Goal: Use online tool/utility: Utilize a website feature to perform a specific function

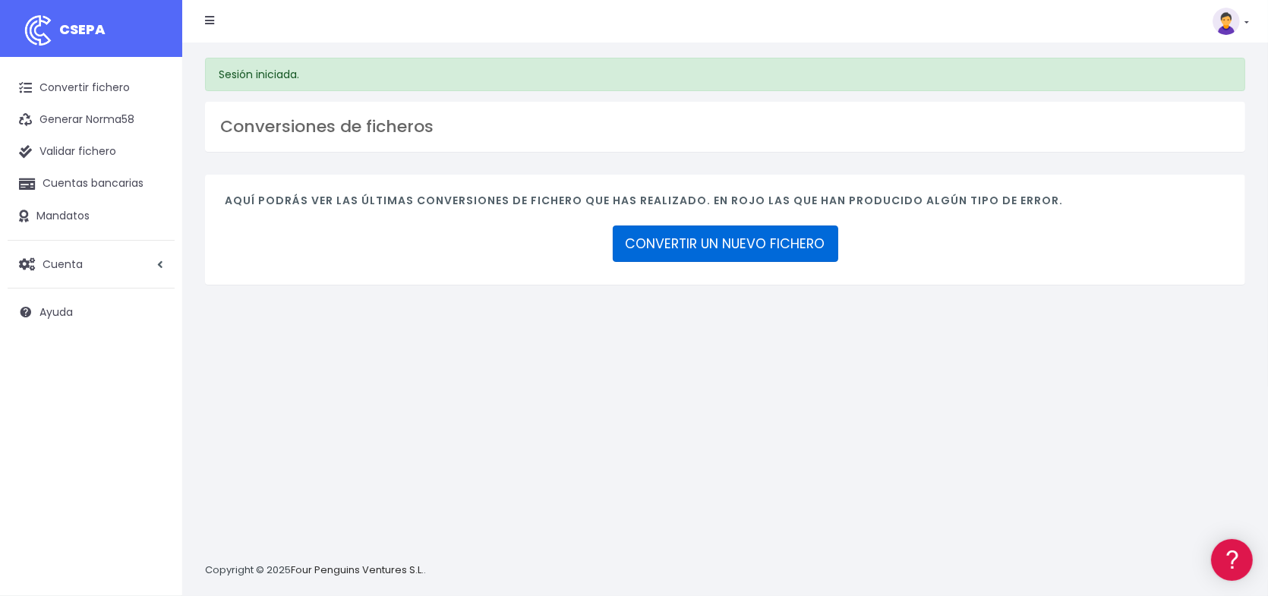
click at [795, 250] on link "CONVERTIR UN NUEVO FICHERO" at bounding box center [726, 244] width 226 height 36
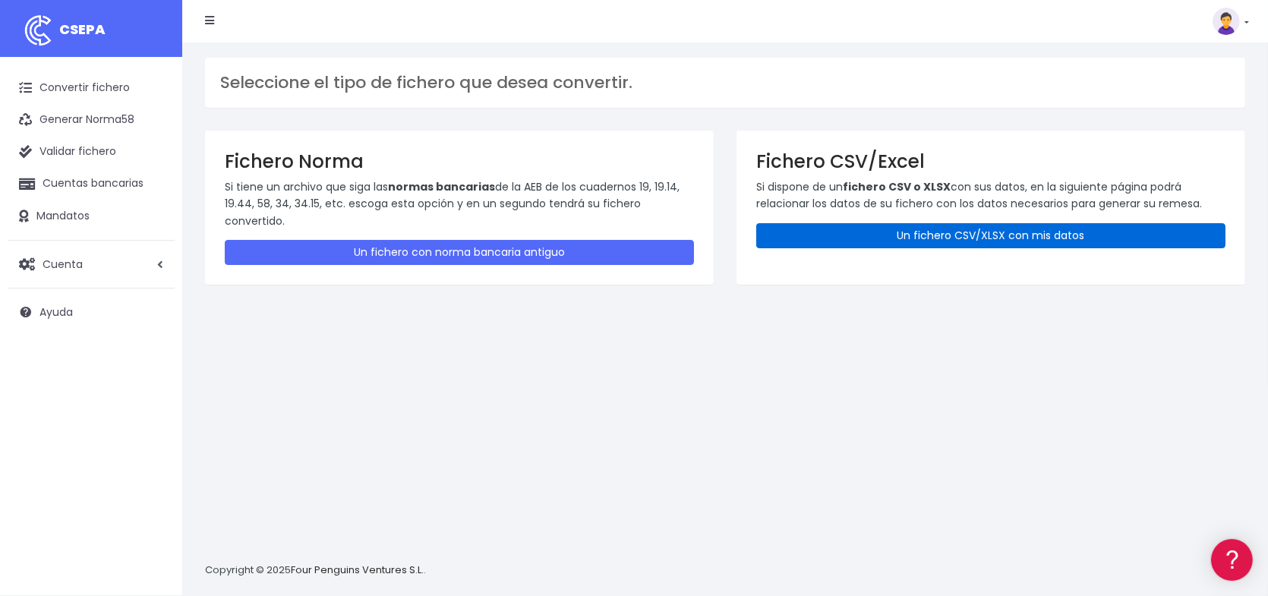
click at [929, 229] on link "Un fichero CSV/XLSX con mis datos" at bounding box center [990, 235] width 469 height 25
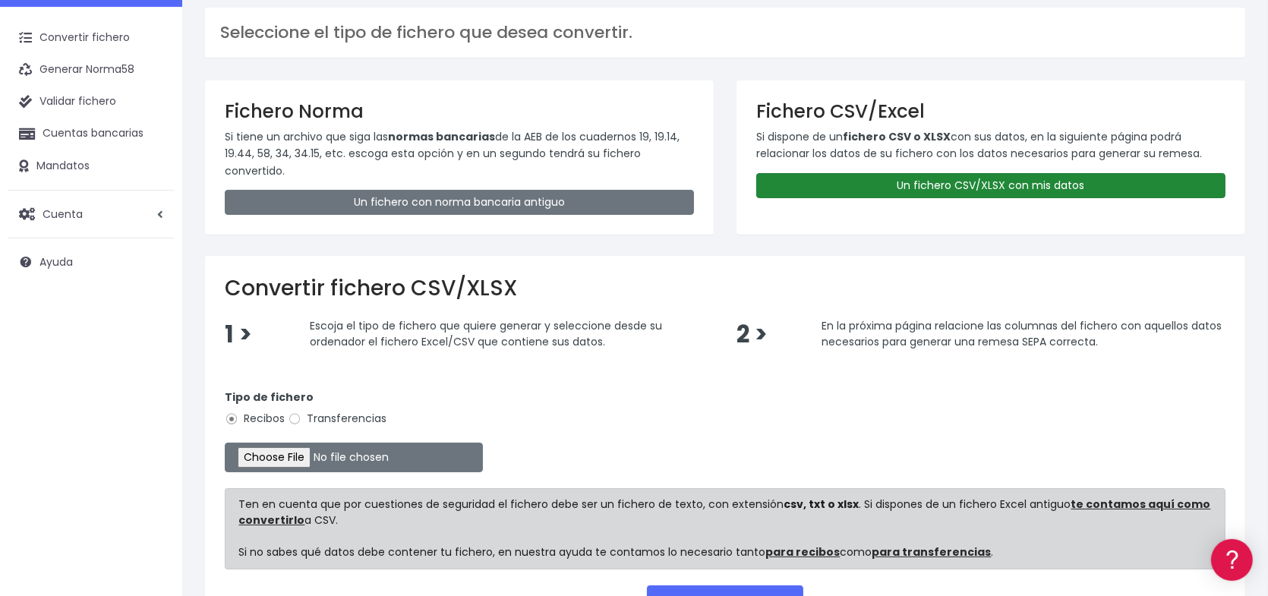
scroll to position [152, 0]
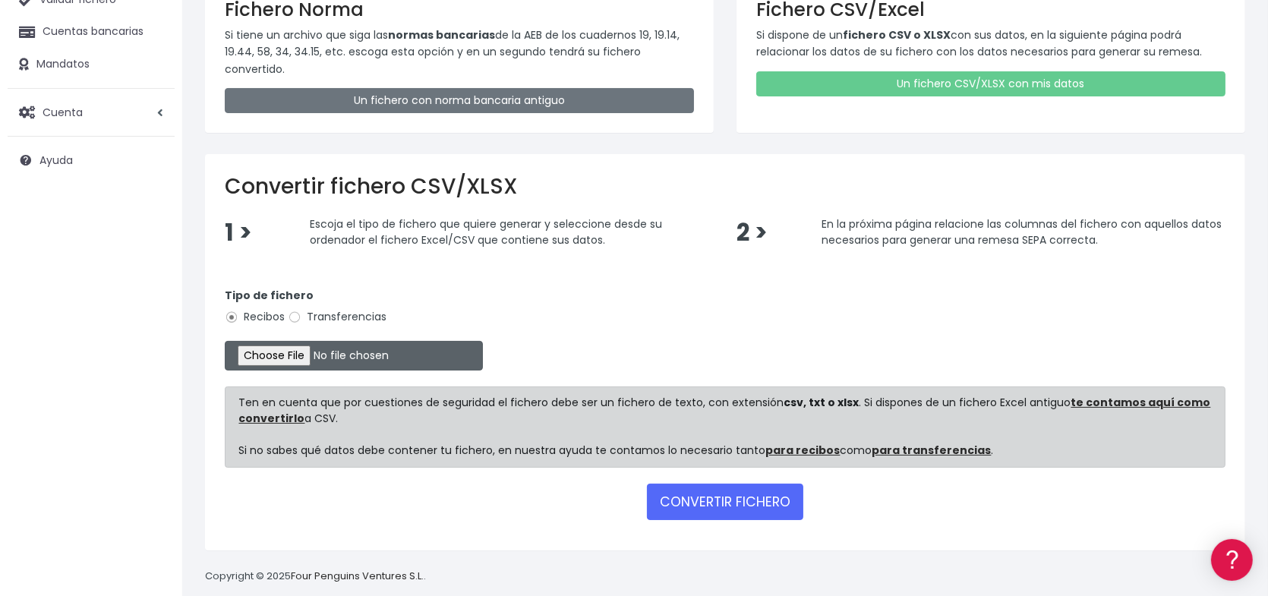
click at [326, 356] on input "file" at bounding box center [354, 356] width 258 height 30
type input "C:\fakepath\Remesa Incidencias Agosto 4.xlsx"
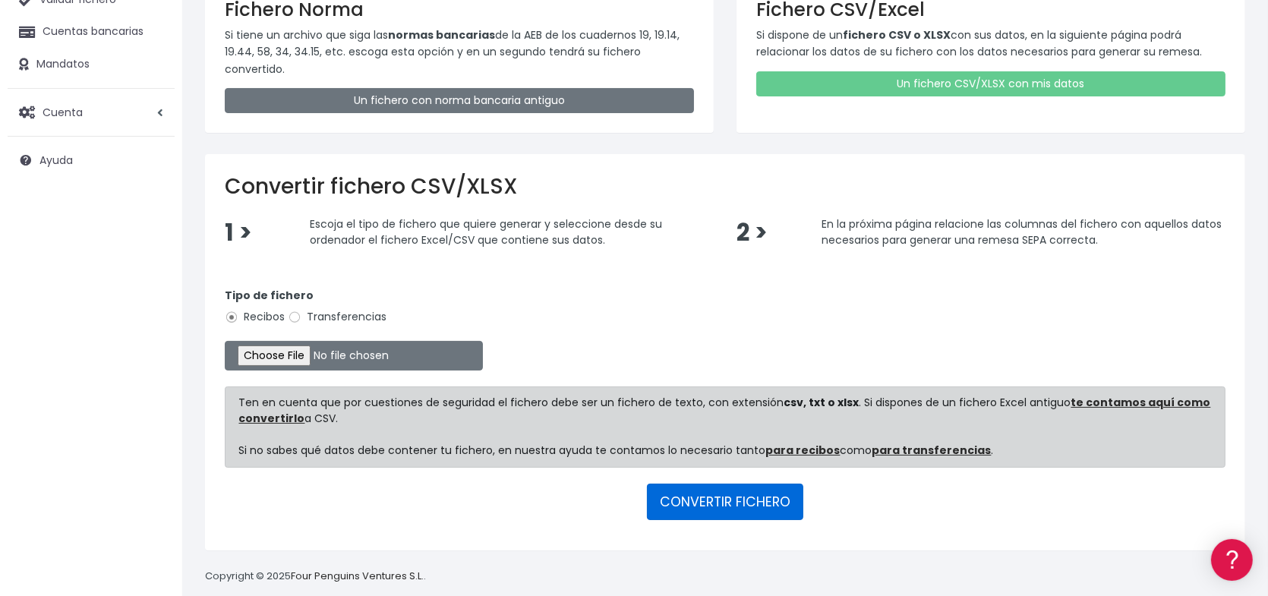
click at [721, 499] on button "CONVERTIR FICHERO" at bounding box center [725, 502] width 156 height 36
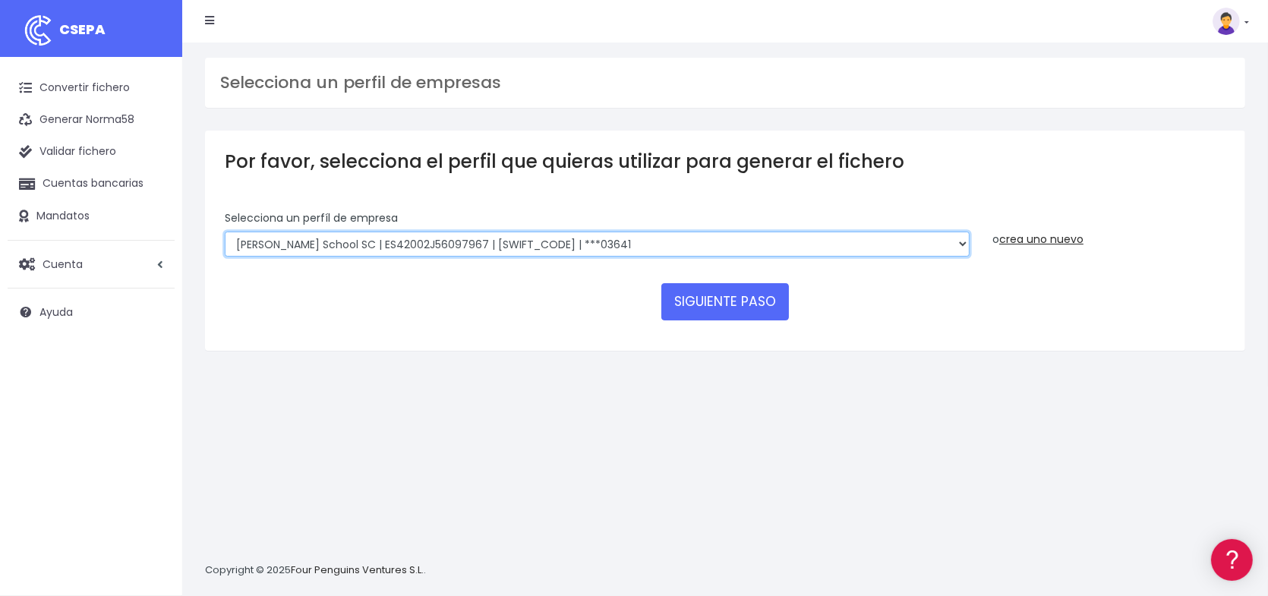
click at [615, 244] on select "Albany SCHOOL OF ENGLISH, S.L.U. | ES52000B14424907 | BSABESBBXXX | ***50314 Ro…" at bounding box center [597, 245] width 745 height 26
select select "1622"
click at [225, 232] on select "Albany SCHOOL OF ENGLISH, S.L.U. | ES52000B14424907 | BSABESBBXXX | ***50314 Ro…" at bounding box center [597, 245] width 745 height 26
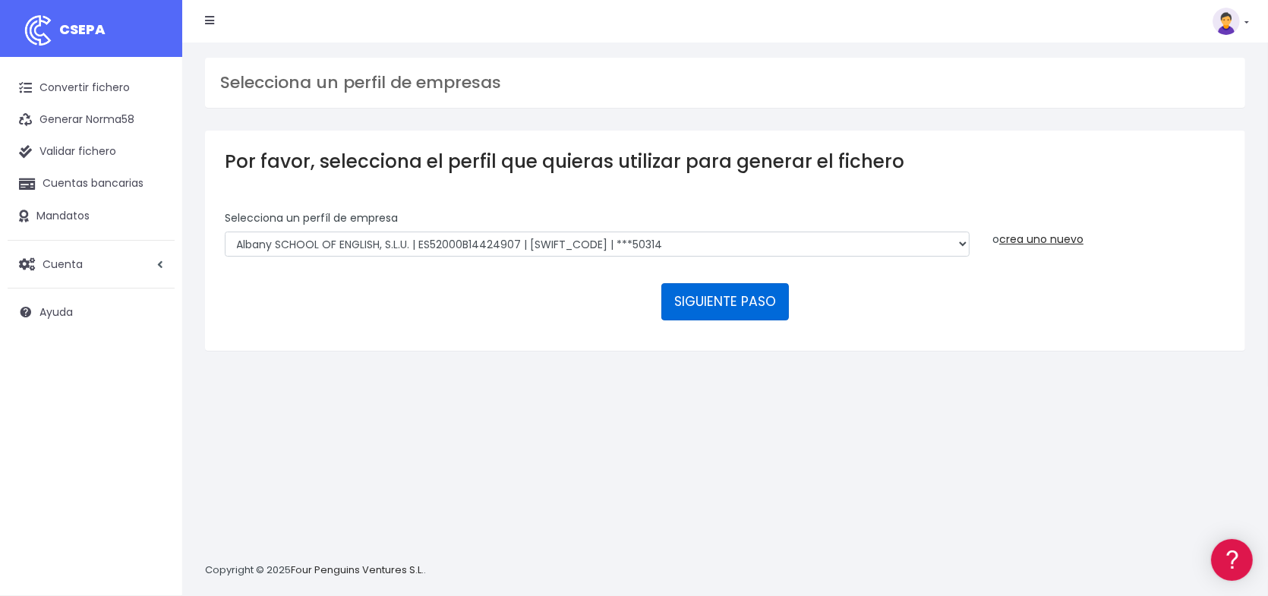
click at [743, 299] on button "SIGUIENTE PASO" at bounding box center [725, 301] width 128 height 36
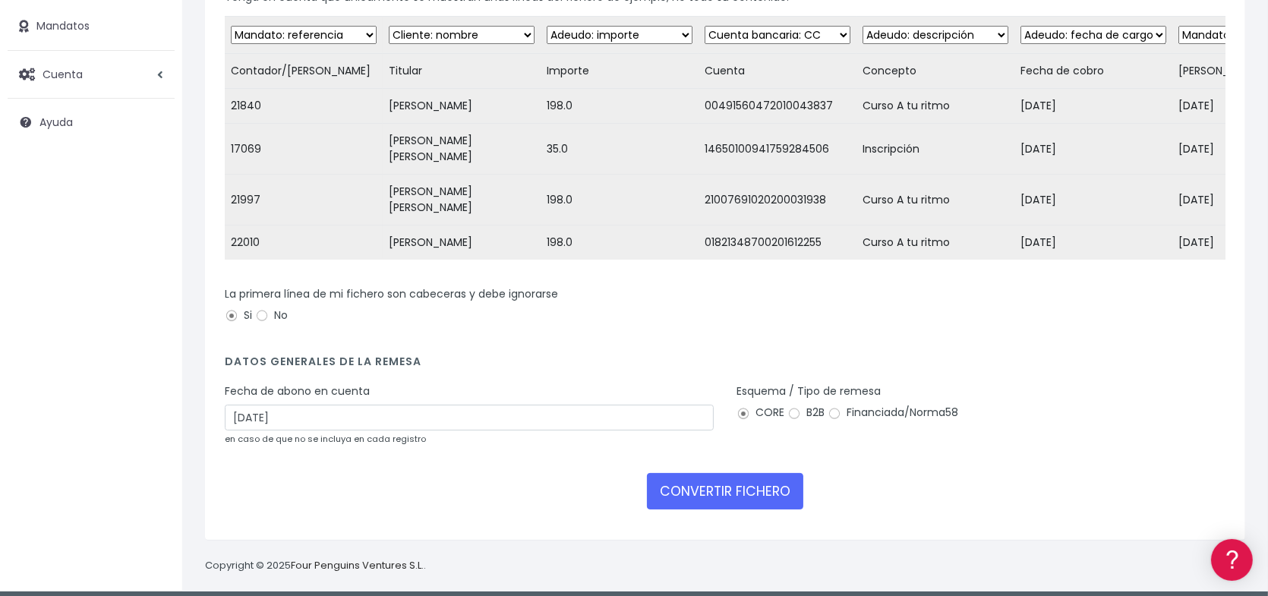
scroll to position [210, 0]
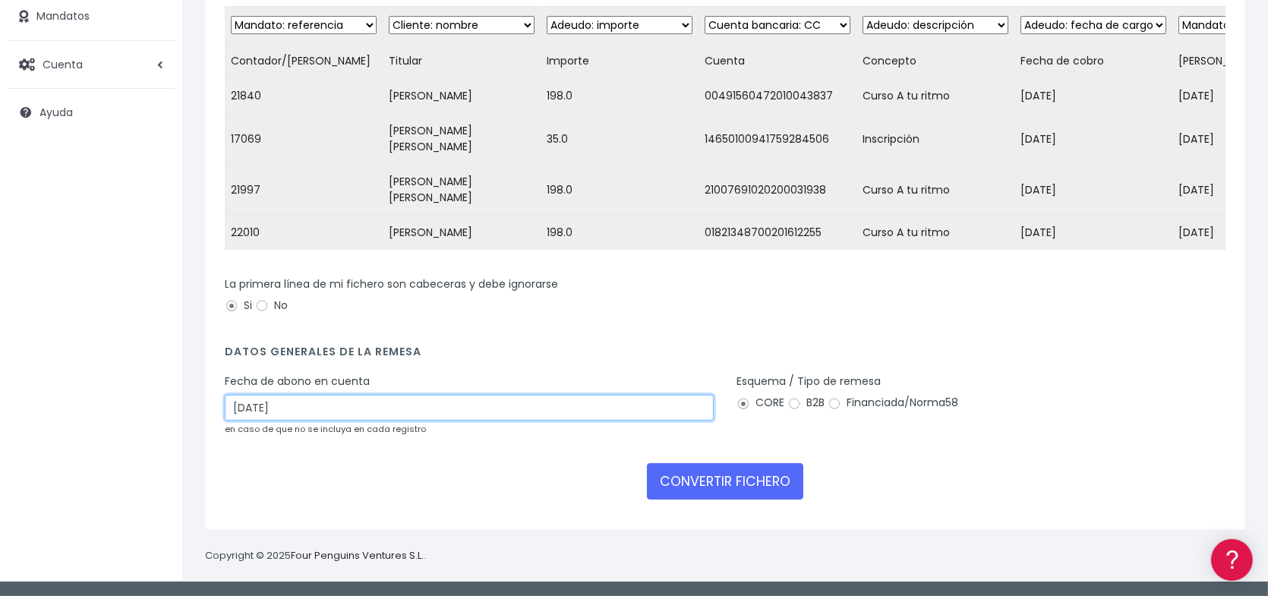
click at [531, 412] on input "27/08/2025" at bounding box center [469, 408] width 489 height 26
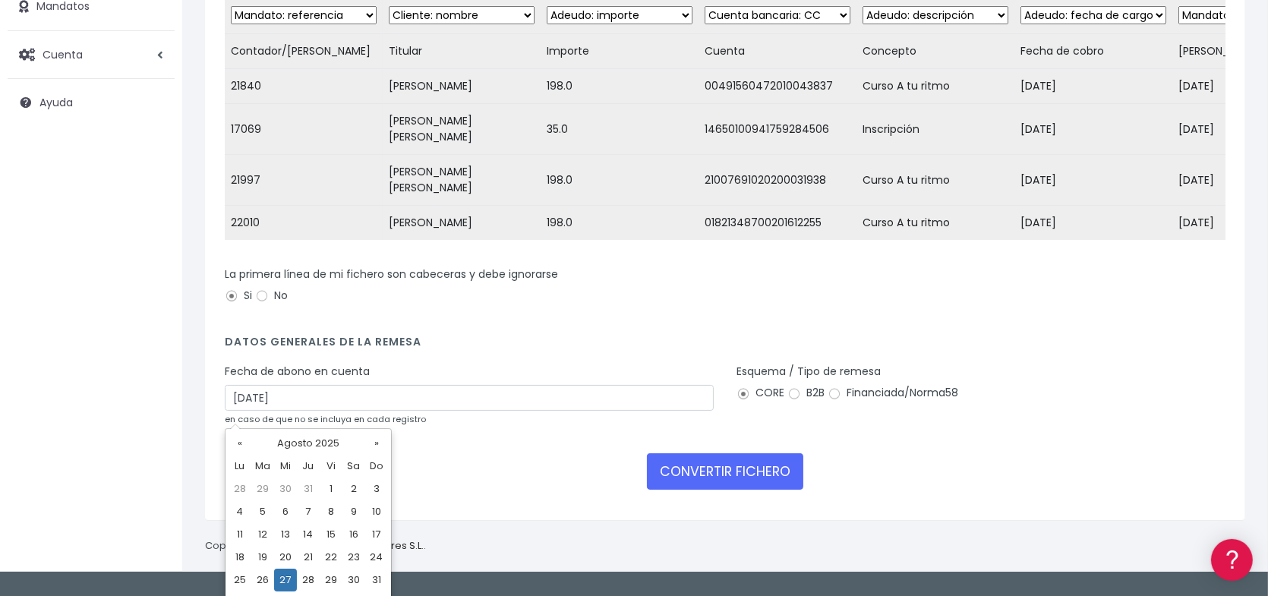
drag, startPoint x: 336, startPoint y: 577, endPoint x: 352, endPoint y: 564, distance: 20.5
click at [336, 577] on td "29" at bounding box center [331, 580] width 23 height 23
type input "29/08/2025"
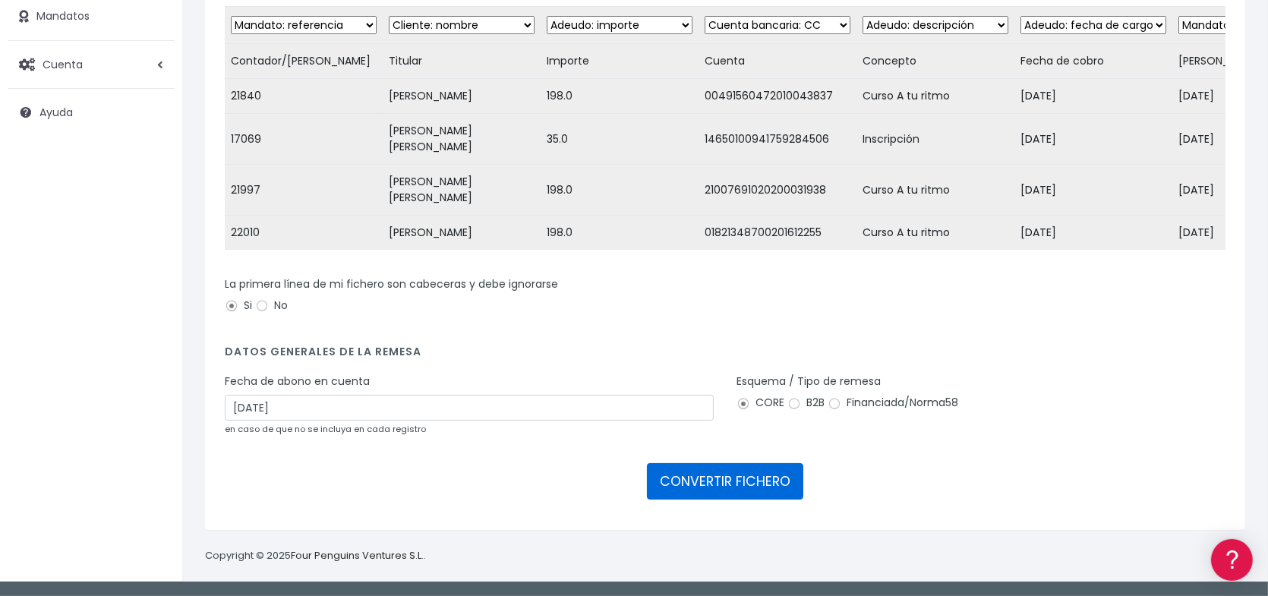
click at [726, 481] on button "CONVERTIR FICHERO" at bounding box center [725, 481] width 156 height 36
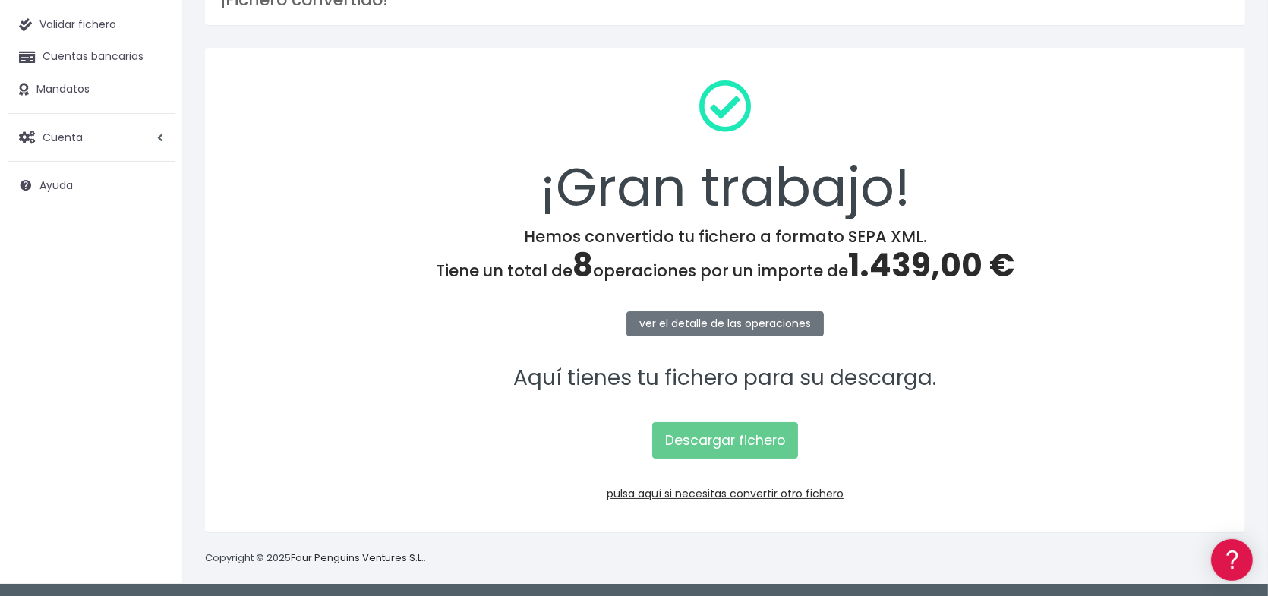
scroll to position [128, 0]
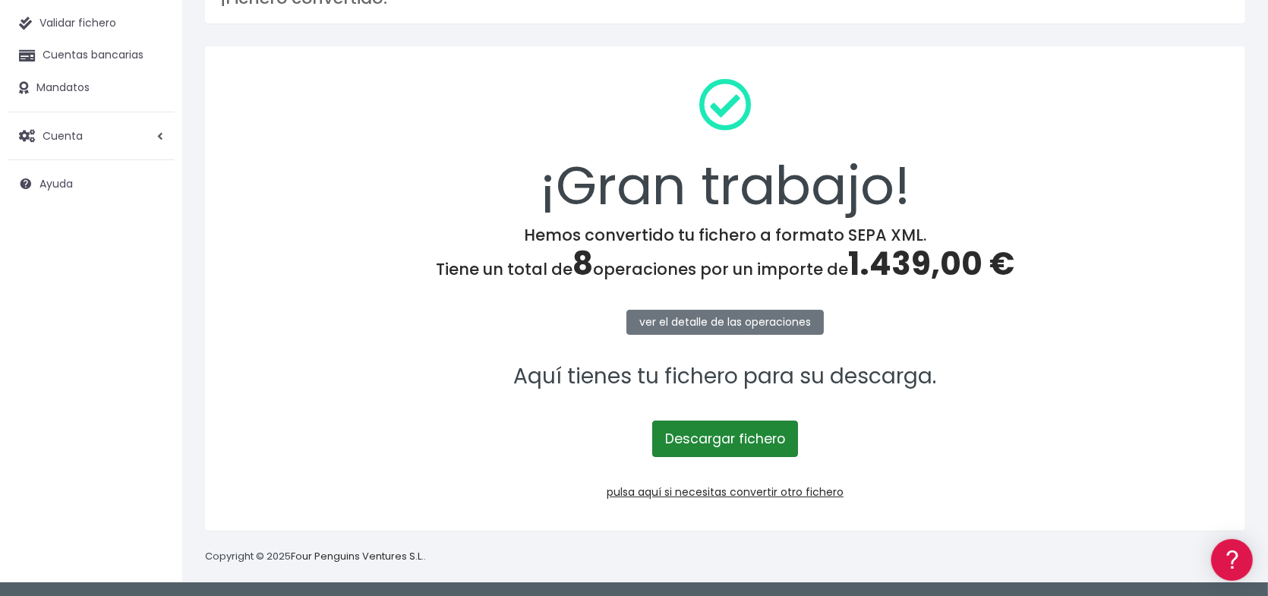
click at [737, 440] on link "Descargar fichero" at bounding box center [725, 439] width 146 height 36
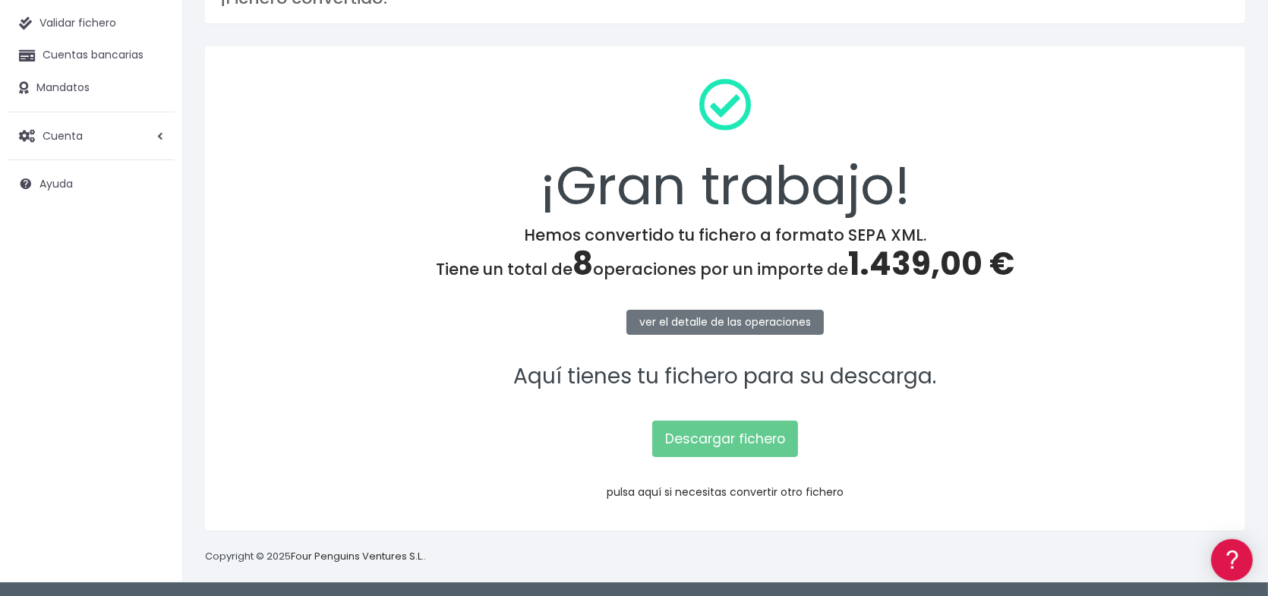
click at [737, 494] on link "pulsa aquí si necesitas convertir otro fichero" at bounding box center [725, 491] width 237 height 15
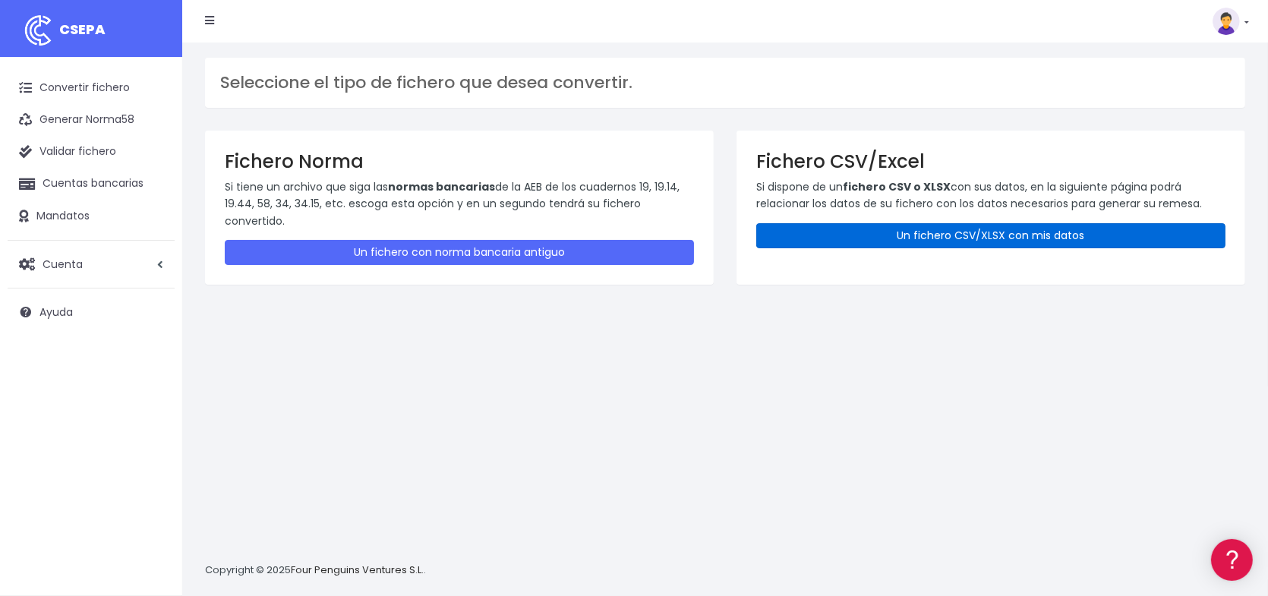
click at [1016, 229] on link "Un fichero CSV/XLSX con mis datos" at bounding box center [990, 235] width 469 height 25
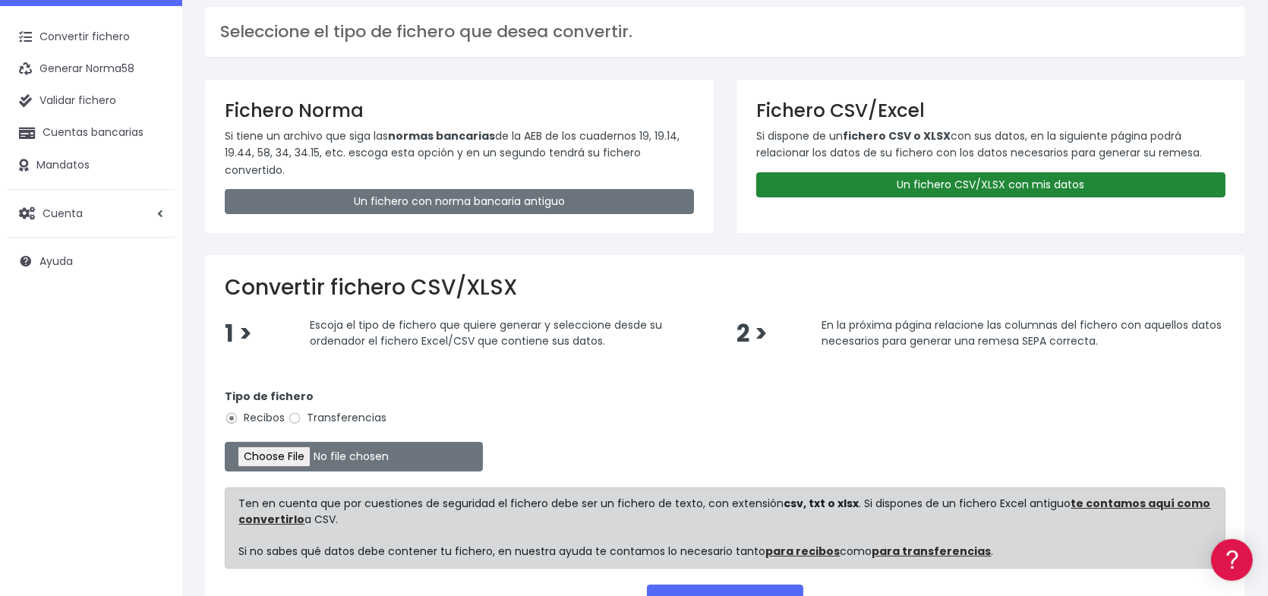
scroll to position [152, 0]
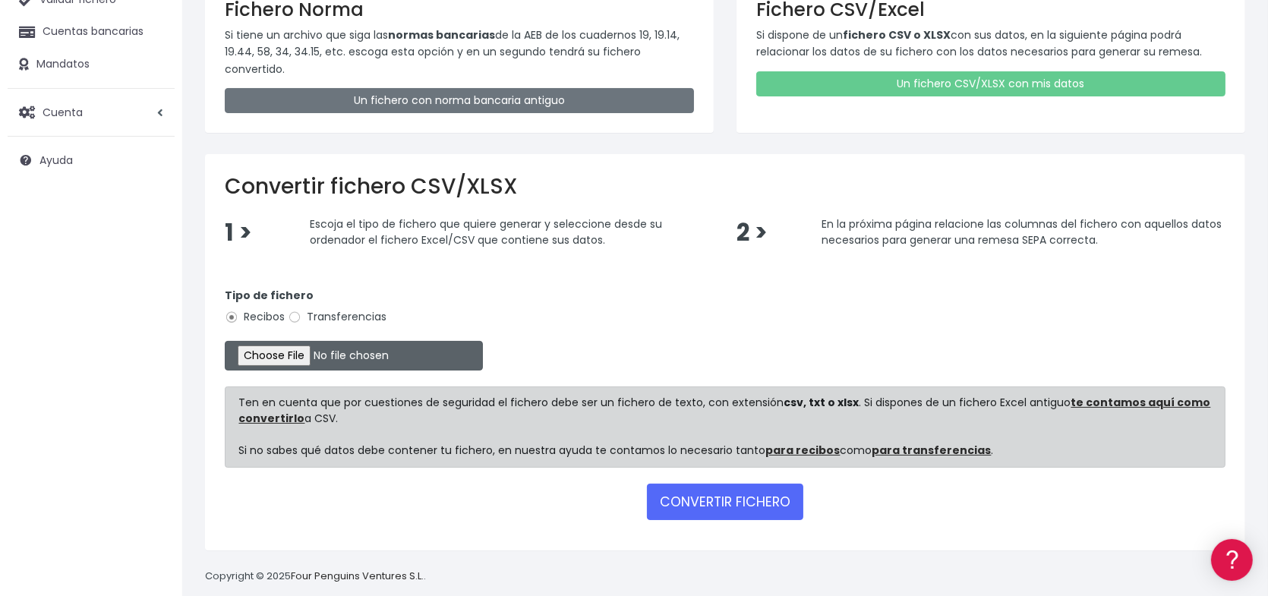
click at [311, 352] on input "file" at bounding box center [354, 356] width 258 height 30
type input "C:\fakepath\Remesa inscripciones 15.xlsx"
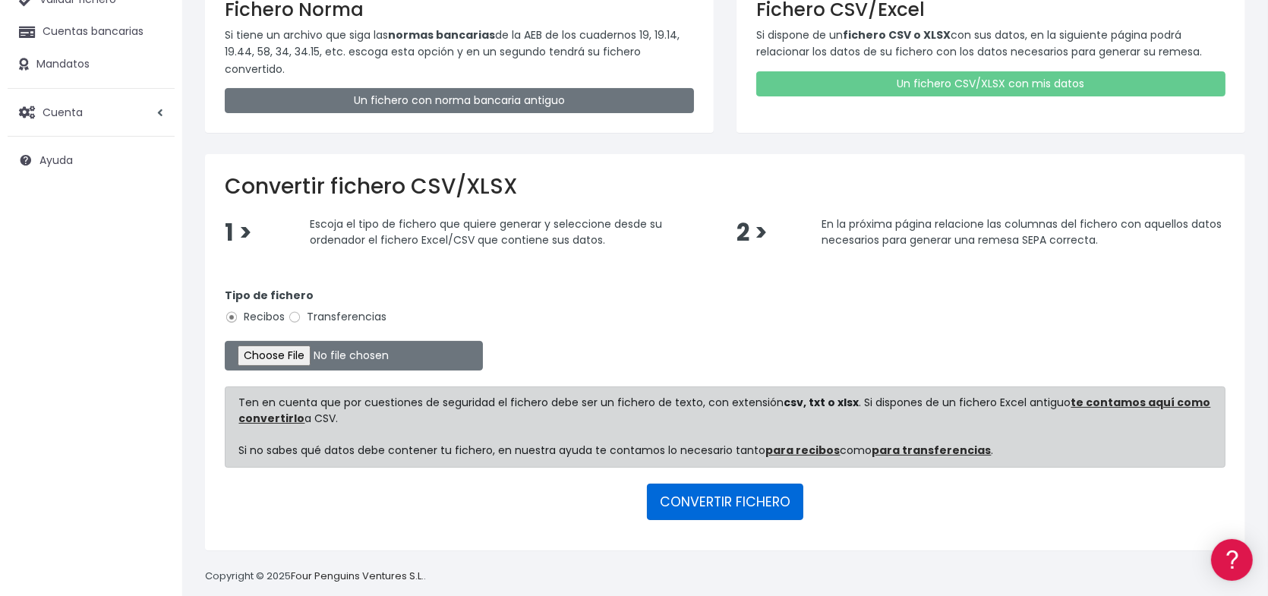
click at [749, 500] on button "CONVERTIR FICHERO" at bounding box center [725, 502] width 156 height 36
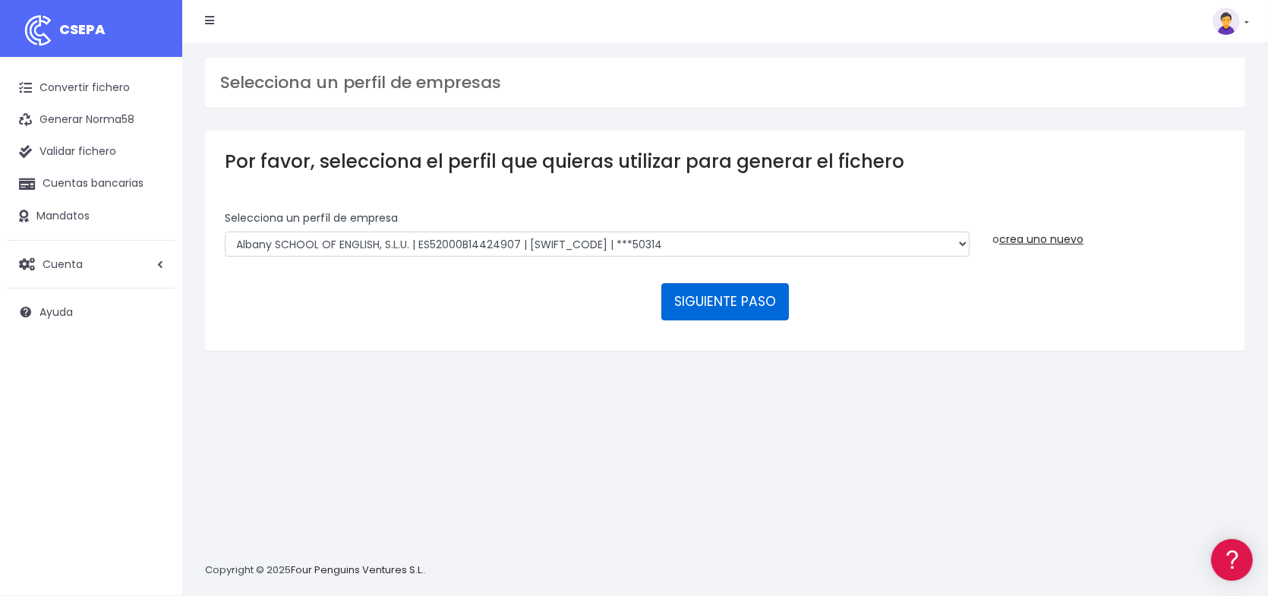
click at [707, 301] on button "SIGUIENTE PASO" at bounding box center [725, 301] width 128 height 36
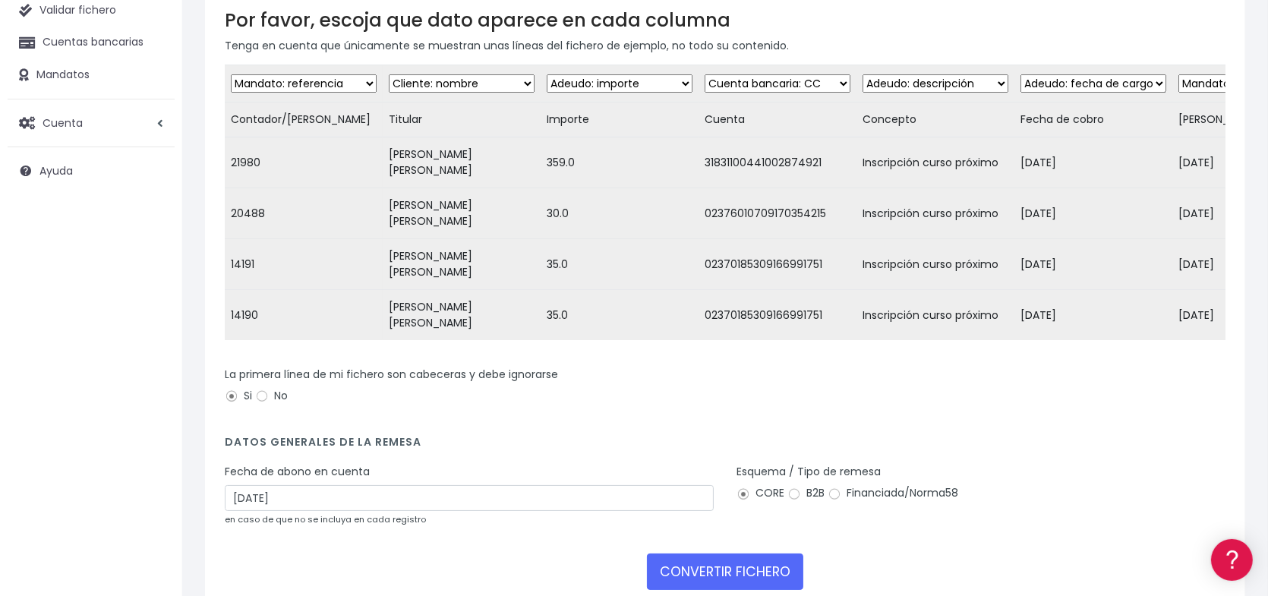
scroll to position [178, 0]
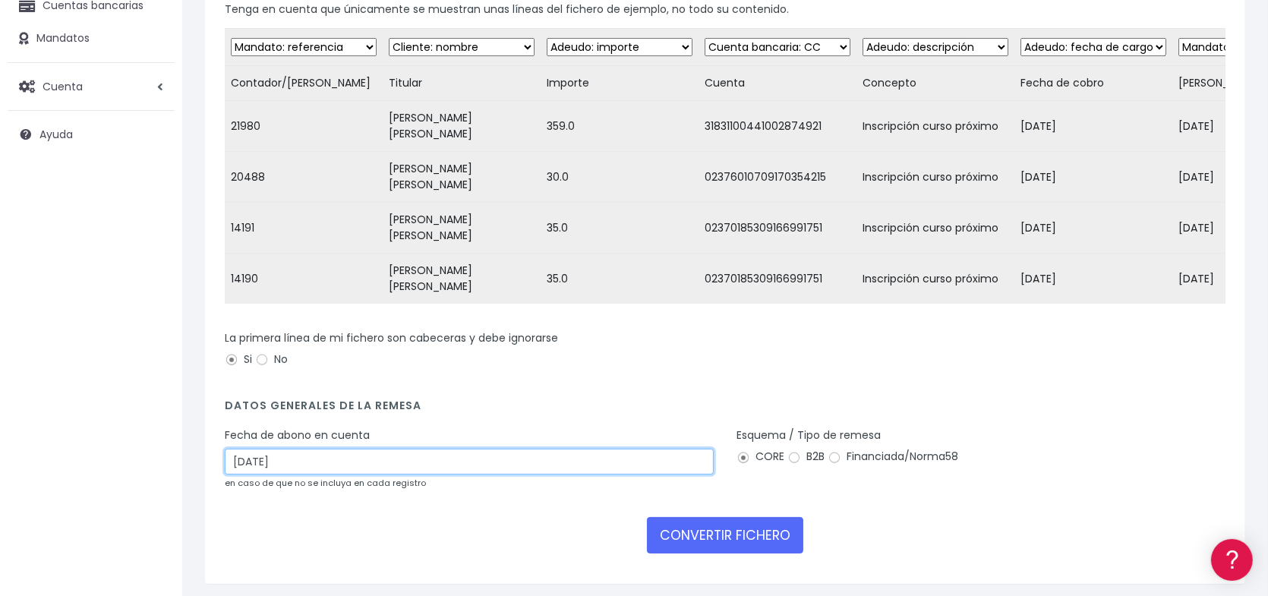
click at [525, 449] on input "27/08/2025" at bounding box center [469, 462] width 489 height 26
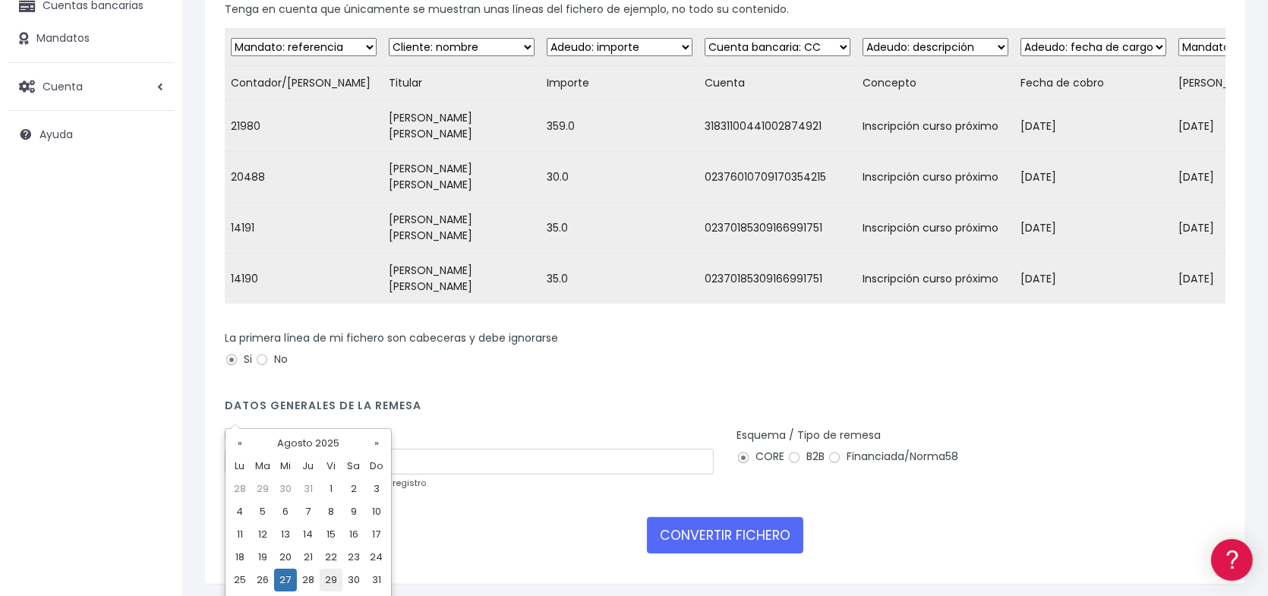
click at [331, 581] on td "29" at bounding box center [331, 580] width 23 height 23
type input "29/08/2025"
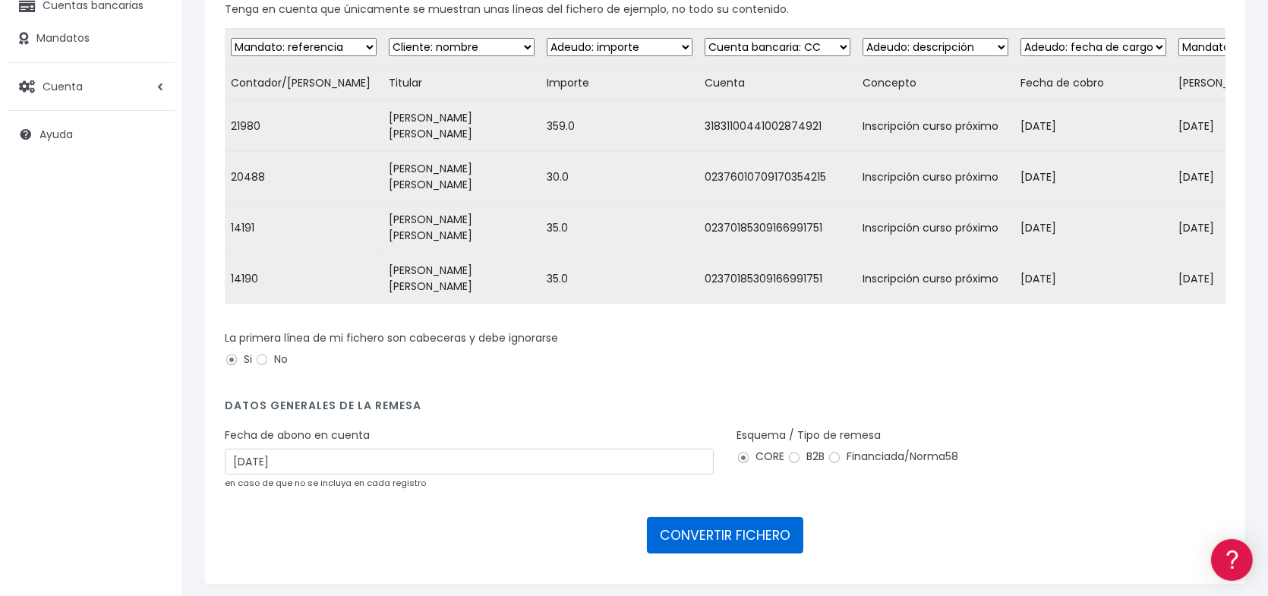
click at [744, 517] on button "CONVERTIR FICHERO" at bounding box center [725, 535] width 156 height 36
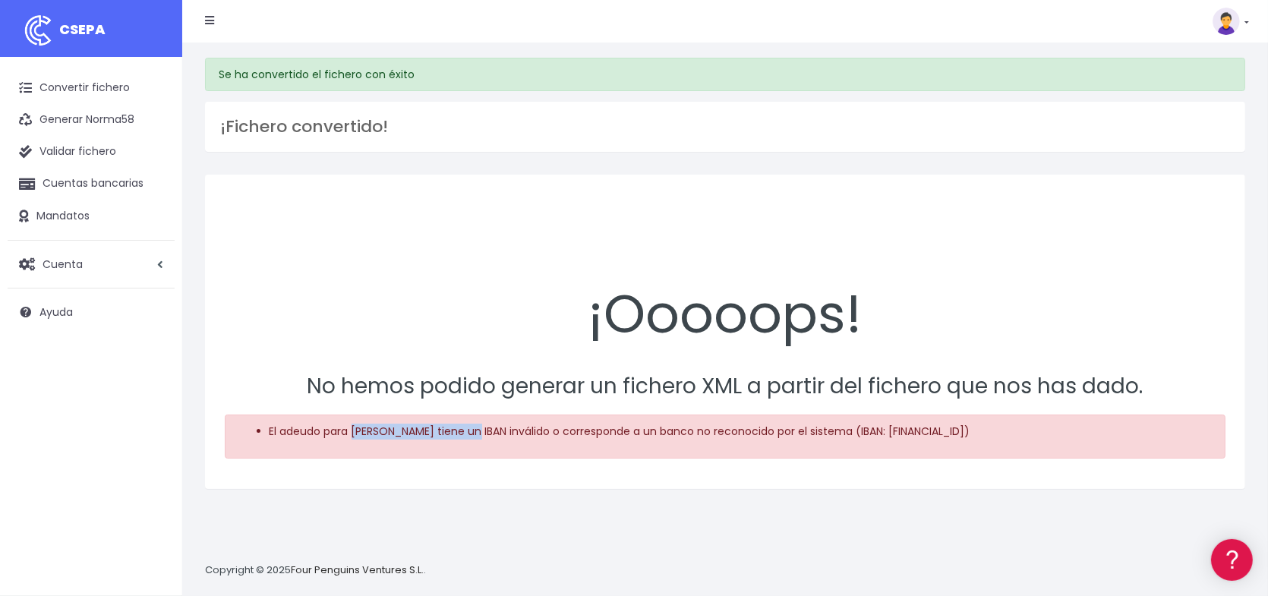
drag, startPoint x: 354, startPoint y: 429, endPoint x: 476, endPoint y: 431, distance: 122.3
click at [476, 431] on li "El adeudo para [PERSON_NAME] tiene un IBAN inválido o corresponde a un banco no…" at bounding box center [741, 432] width 942 height 16
click at [352, 430] on li "El adeudo para [PERSON_NAME] tiene un IBAN inválido o corresponde a un banco no…" at bounding box center [741, 432] width 942 height 16
drag, startPoint x: 352, startPoint y: 430, endPoint x: 475, endPoint y: 432, distance: 122.3
click at [475, 431] on li "El adeudo para [PERSON_NAME] tiene un IBAN inválido o corresponde a un banco no…" at bounding box center [741, 432] width 942 height 16
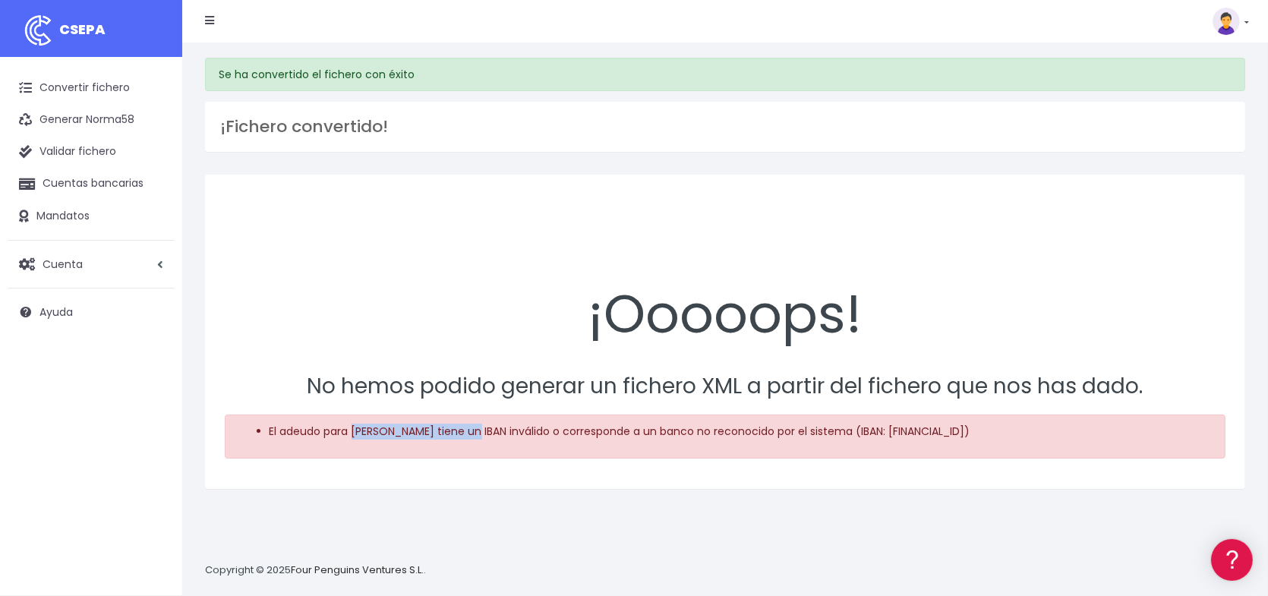
copy li "[PERSON_NAME]"
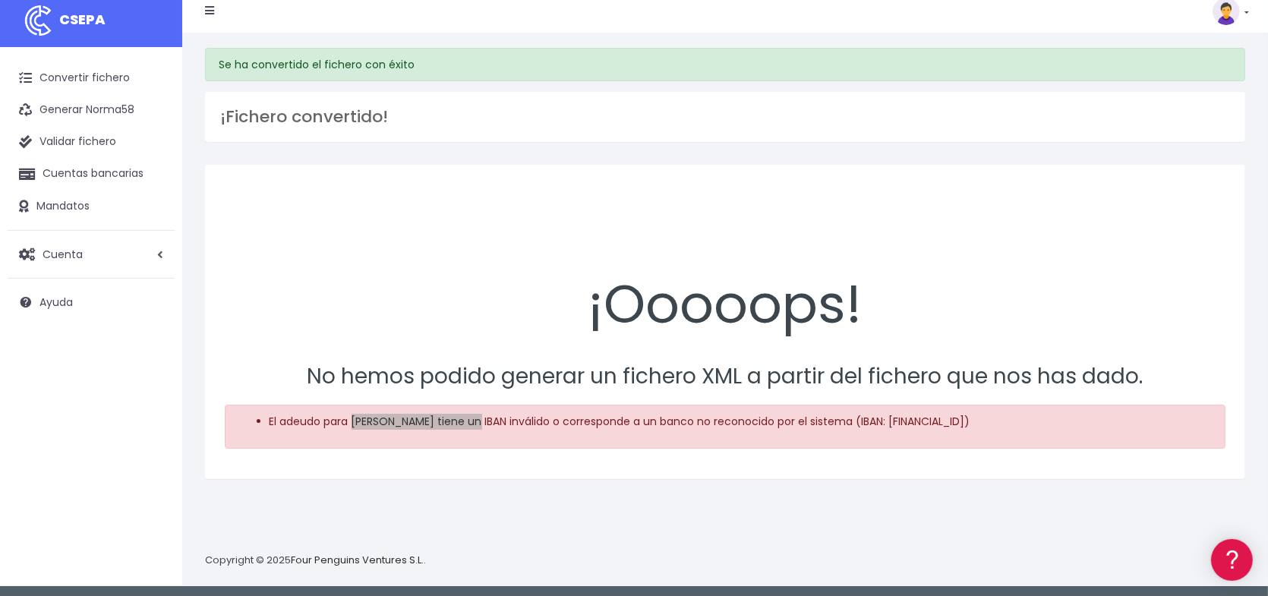
scroll to position [14, 0]
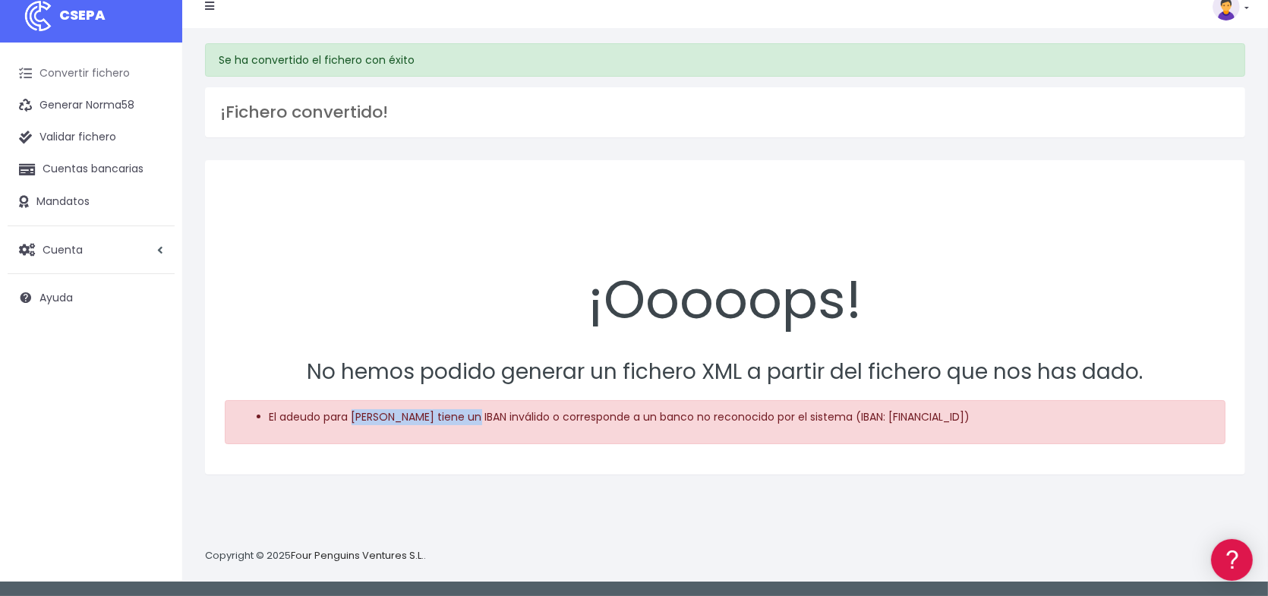
click at [93, 73] on link "Convertir fichero" at bounding box center [91, 74] width 167 height 32
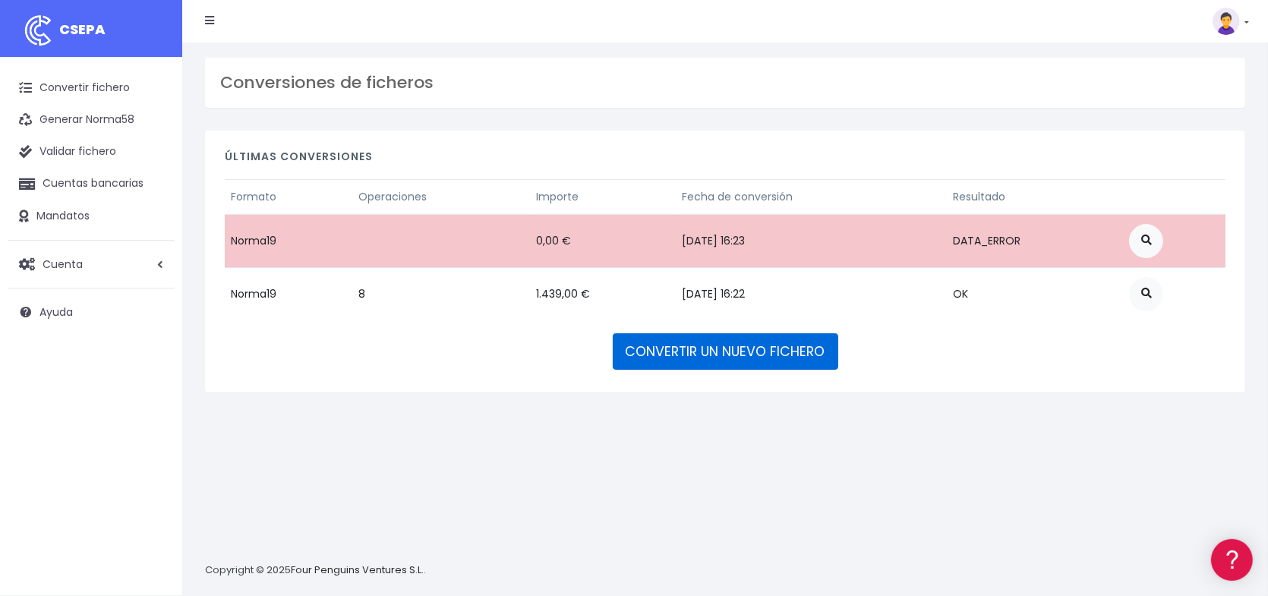
click at [705, 351] on link "CONVERTIR UN NUEVO FICHERO" at bounding box center [726, 351] width 226 height 36
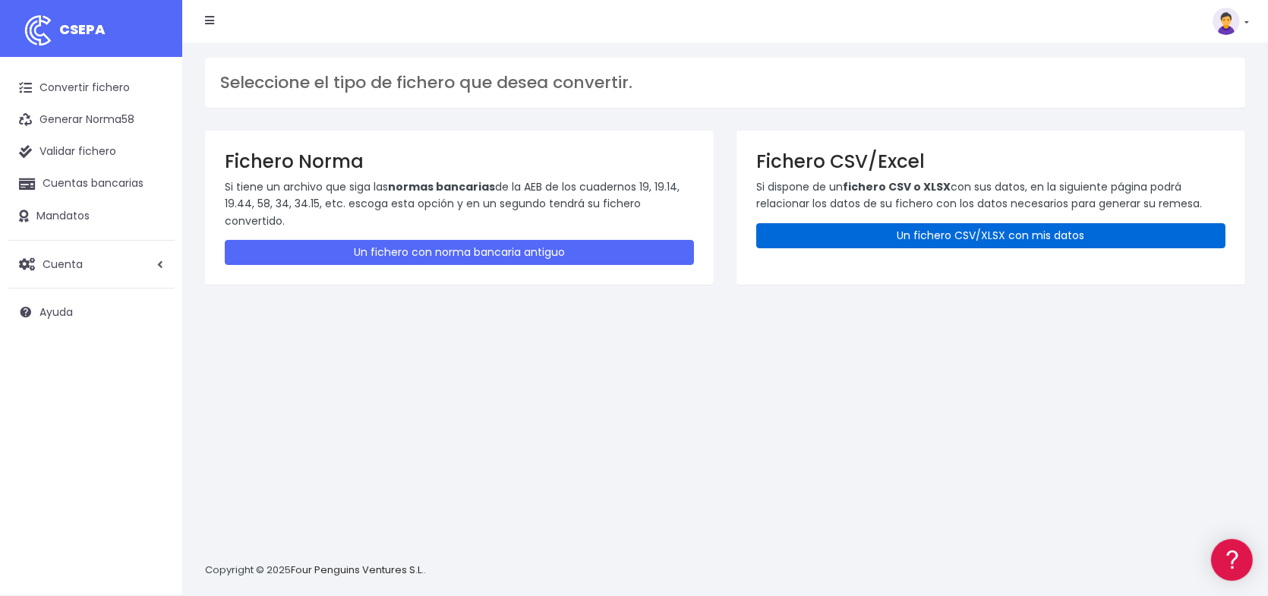
click at [1011, 234] on link "Un fichero CSV/XLSX con mis datos" at bounding box center [990, 235] width 469 height 25
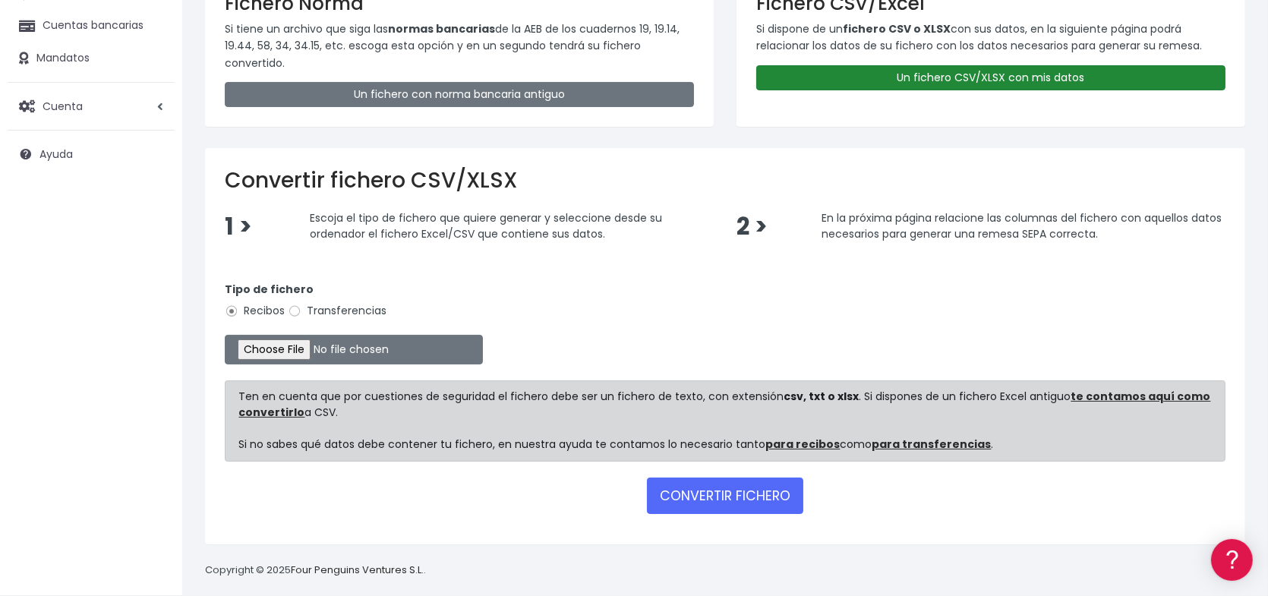
scroll to position [170, 0]
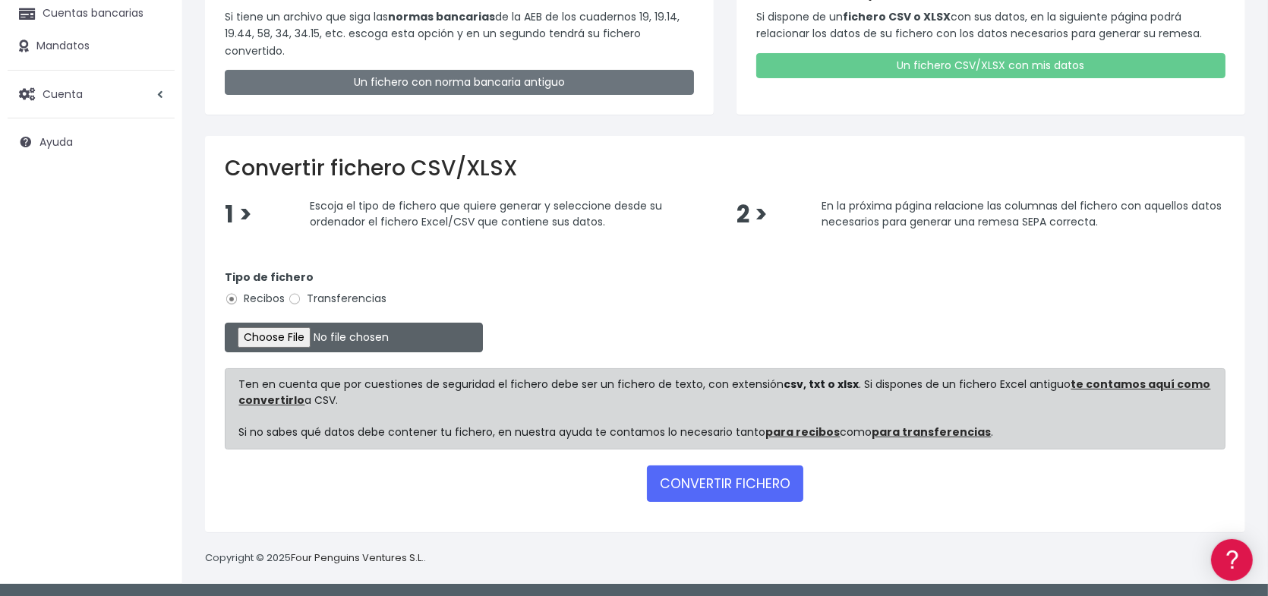
click at [298, 339] on input "file" at bounding box center [354, 338] width 258 height 30
type input "C:\fakepath\Remesa inscripciones 15.xlsx"
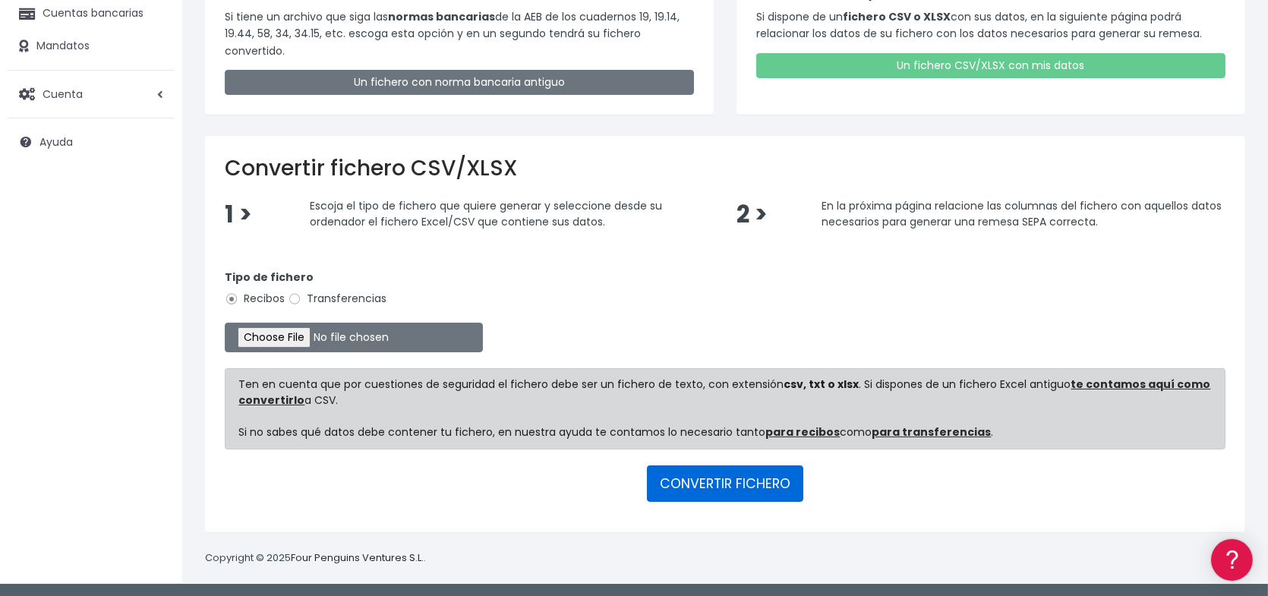
click at [737, 489] on button "CONVERTIR FICHERO" at bounding box center [725, 483] width 156 height 36
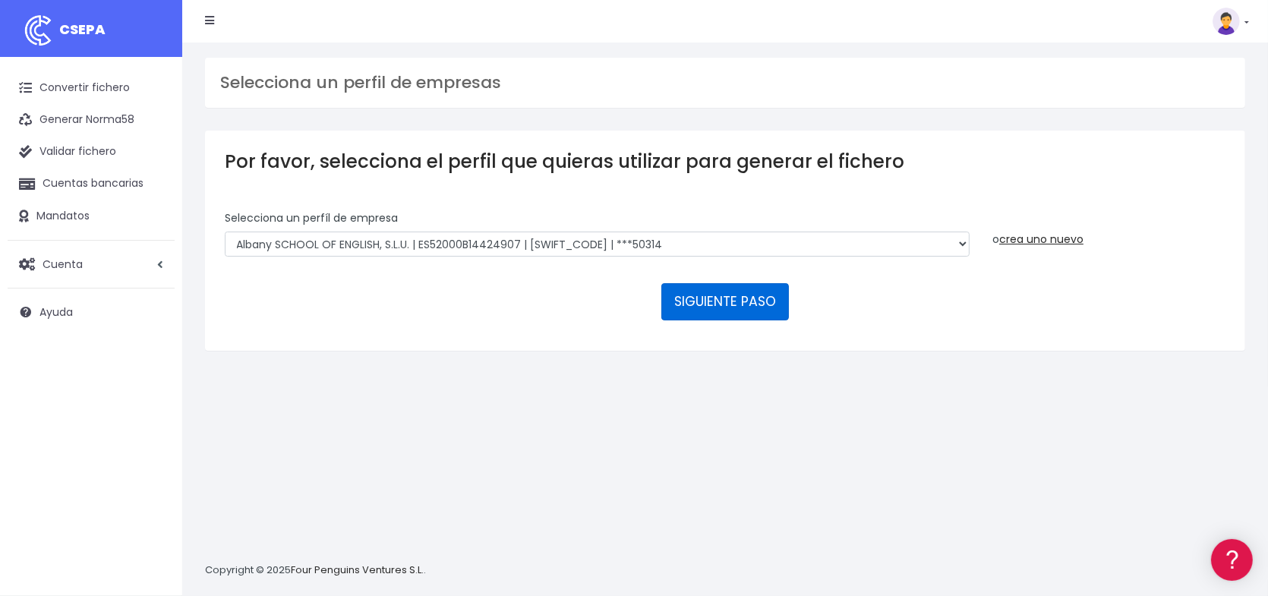
click at [749, 298] on button "SIGUIENTE PASO" at bounding box center [725, 301] width 128 height 36
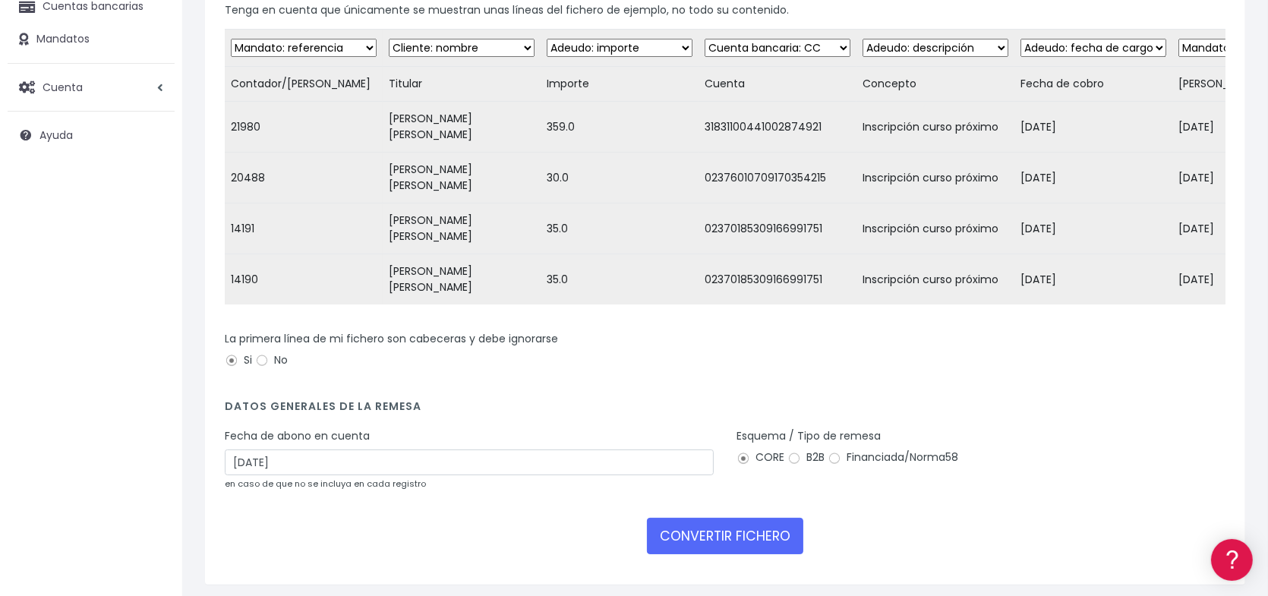
scroll to position [178, 0]
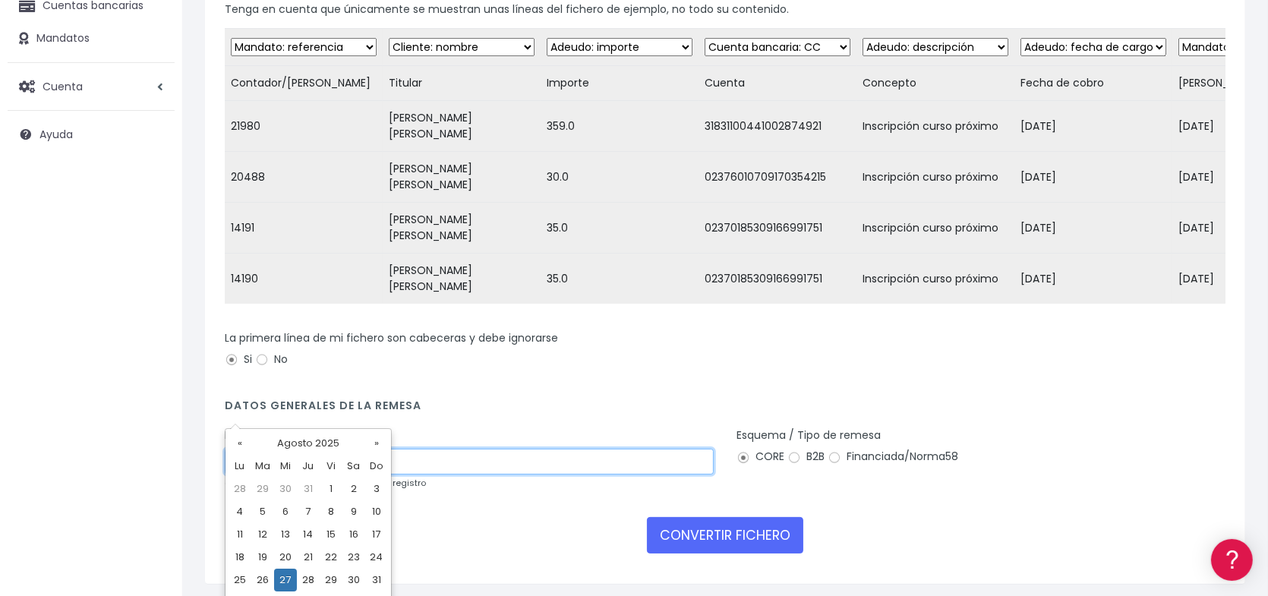
click at [544, 449] on input "[DATE]" at bounding box center [469, 462] width 489 height 26
click at [336, 581] on td "29" at bounding box center [331, 580] width 23 height 23
type input "[DATE]"
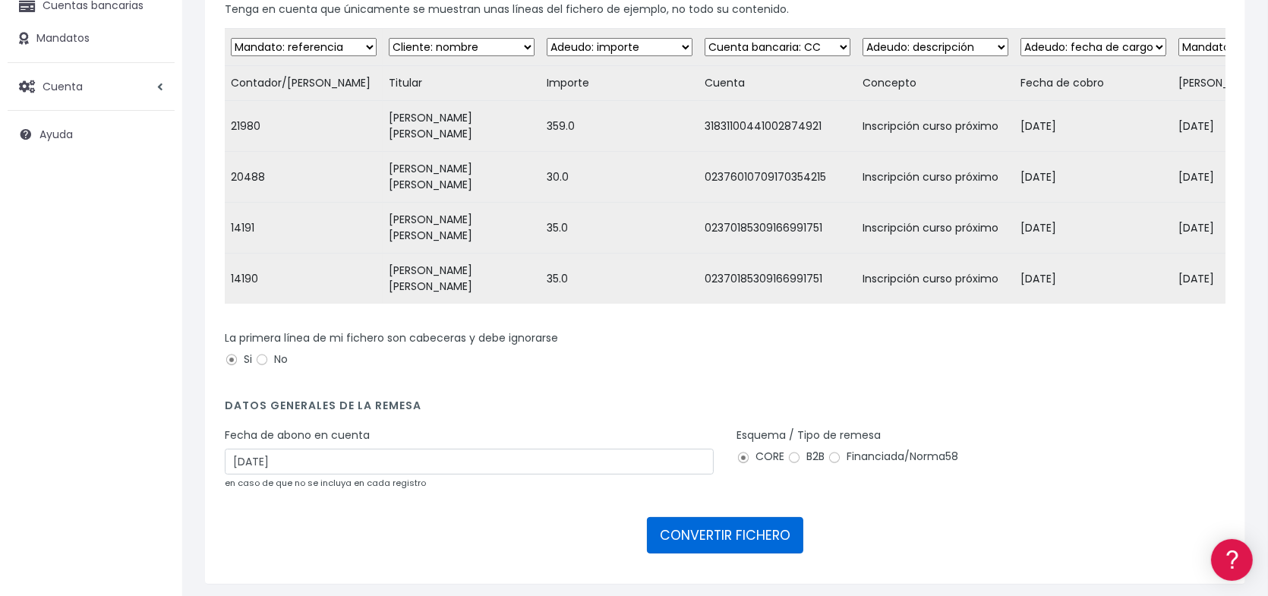
click at [759, 517] on button "CONVERTIR FICHERO" at bounding box center [725, 535] width 156 height 36
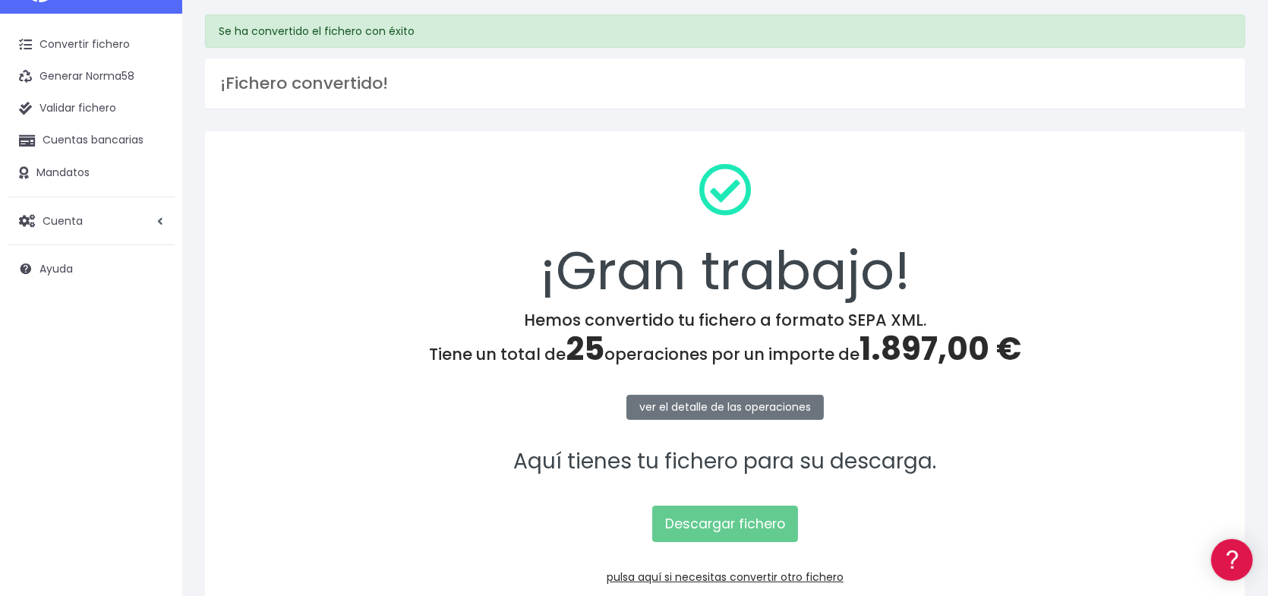
scroll to position [128, 0]
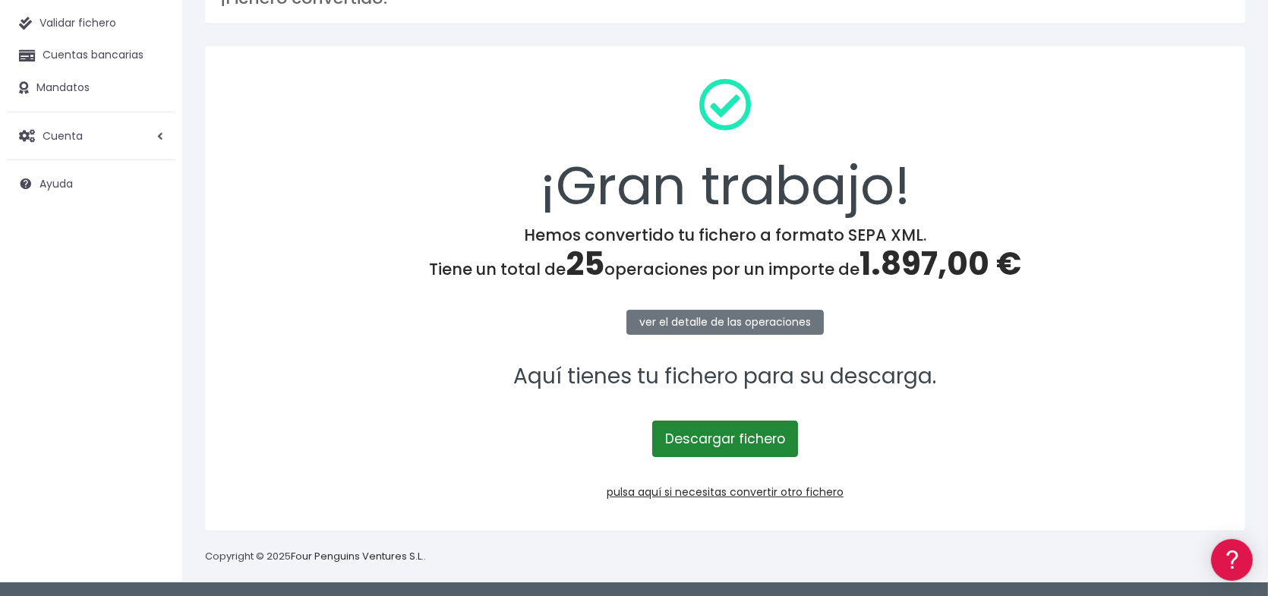
click at [729, 440] on link "Descargar fichero" at bounding box center [725, 439] width 146 height 36
